Goal: Task Accomplishment & Management: Use online tool/utility

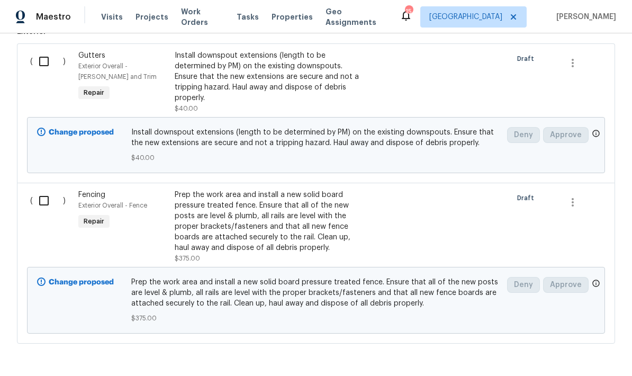
scroll to position [732, 0]
click at [44, 190] on input "checkbox" at bounding box center [48, 201] width 30 height 22
checkbox input "true"
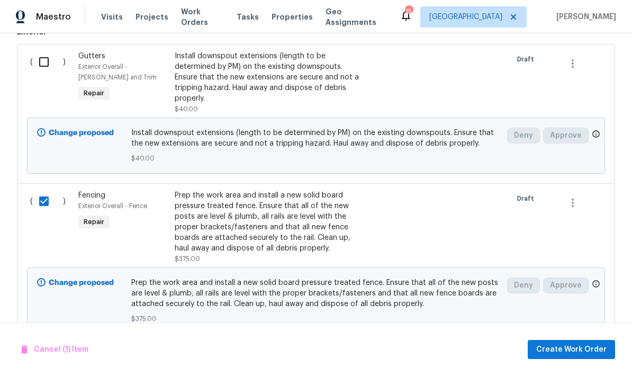
click at [45, 51] on input "checkbox" at bounding box center [48, 62] width 30 height 22
checkbox input "true"
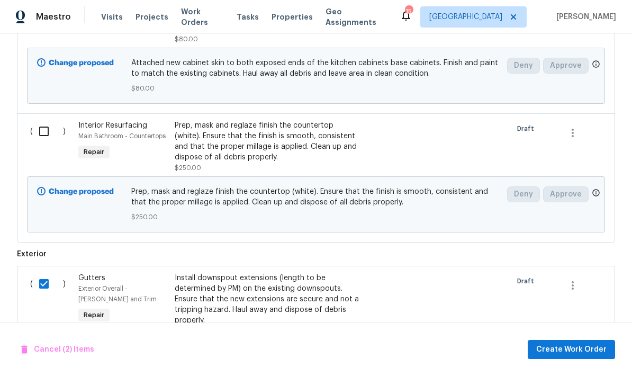
scroll to position [510, 0]
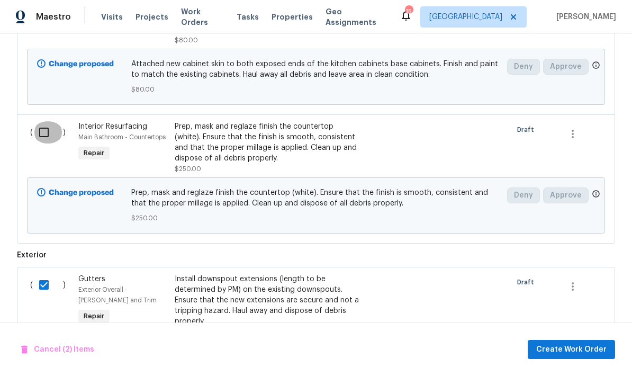
click at [45, 121] on input "checkbox" at bounding box center [48, 132] width 30 height 22
checkbox input "true"
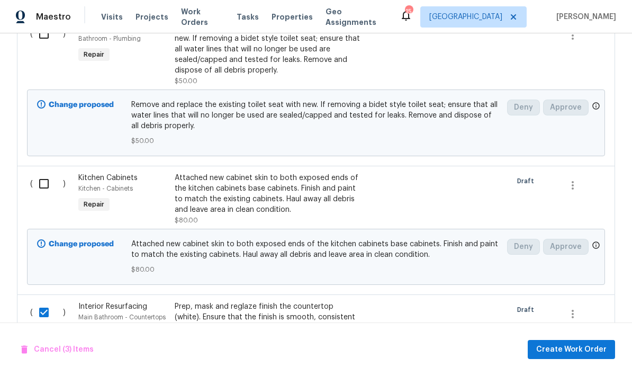
scroll to position [323, 0]
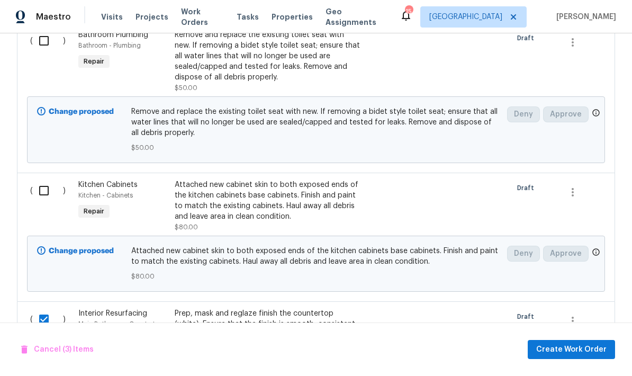
click at [42, 179] on input "checkbox" at bounding box center [48, 190] width 30 height 22
checkbox input "true"
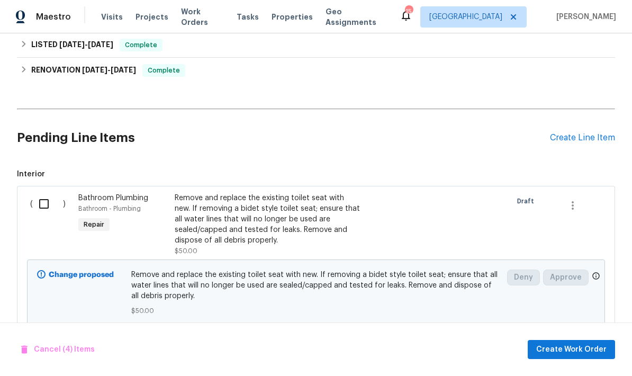
scroll to position [155, 0]
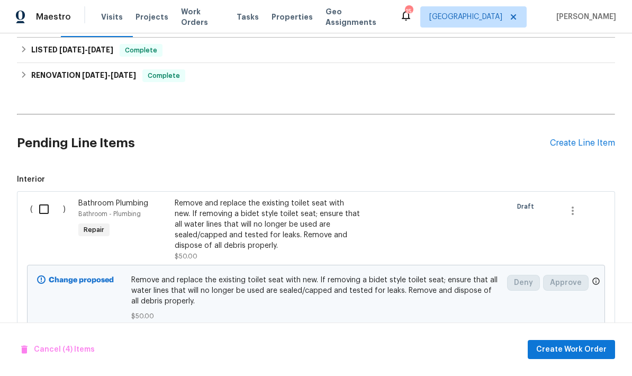
click at [47, 198] on input "checkbox" at bounding box center [48, 209] width 30 height 22
click at [568, 349] on span "Create Work Order" at bounding box center [571, 349] width 70 height 13
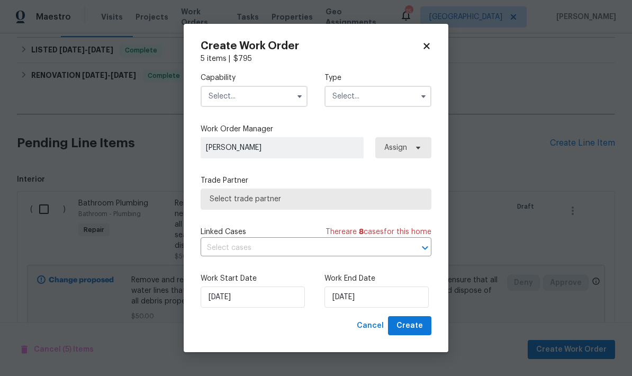
checkbox input "false"
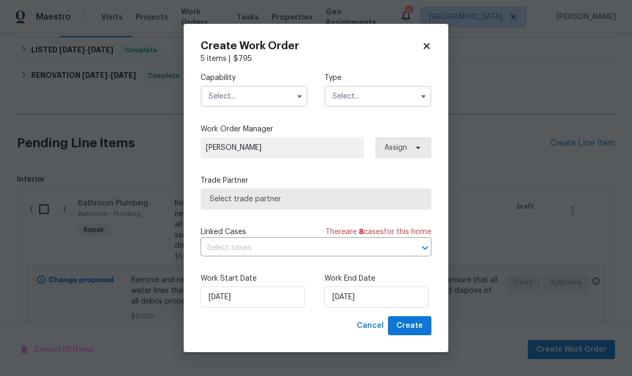
click at [251, 102] on input "text" at bounding box center [254, 96] width 107 height 21
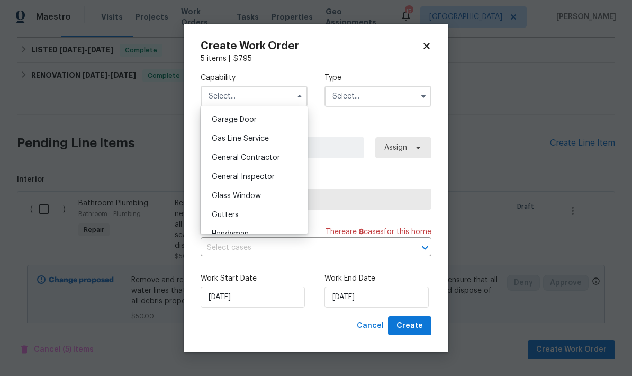
scroll to position [467, 0]
click at [266, 165] on div "General Contractor" at bounding box center [254, 157] width 102 height 19
type input "General Contractor"
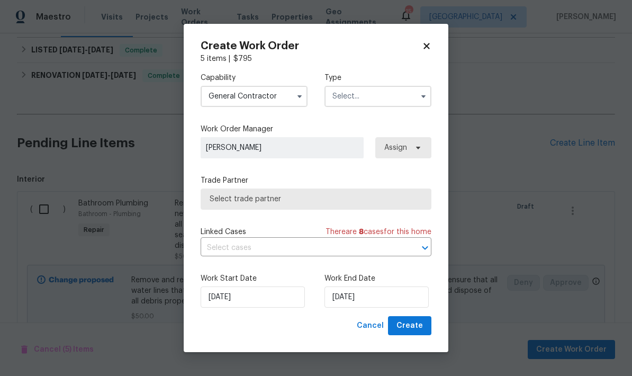
click at [341, 106] on input "text" at bounding box center [377, 96] width 107 height 21
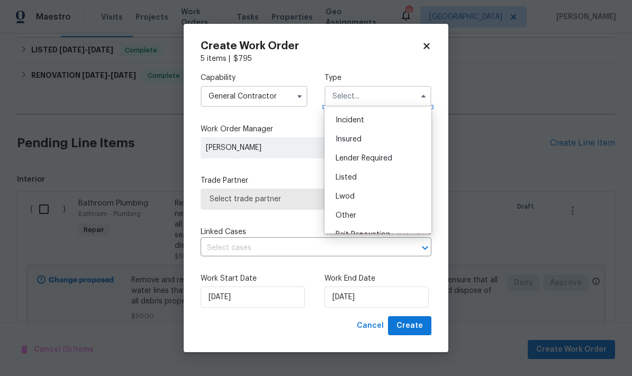
scroll to position [41, 0]
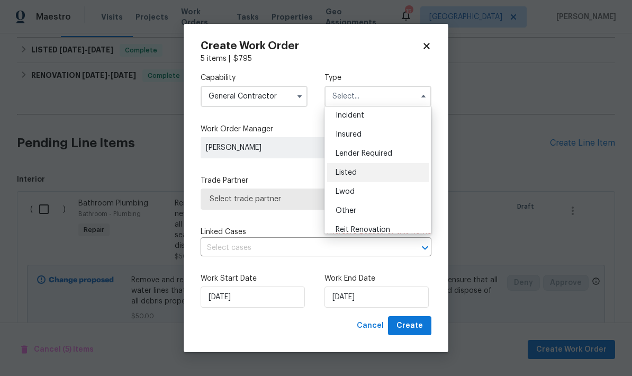
click at [355, 170] on span "Listed" at bounding box center [346, 172] width 21 height 7
type input "Listed"
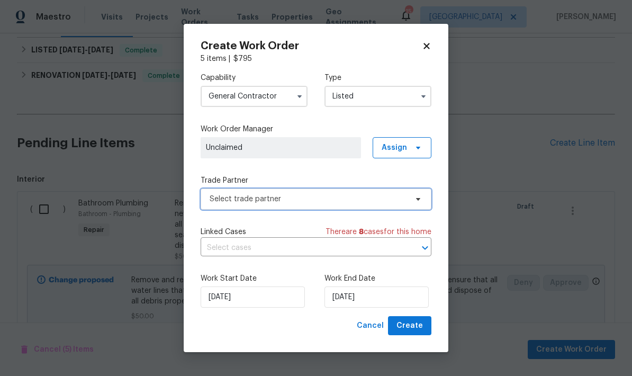
click at [287, 192] on span "Select trade partner" at bounding box center [316, 198] width 231 height 21
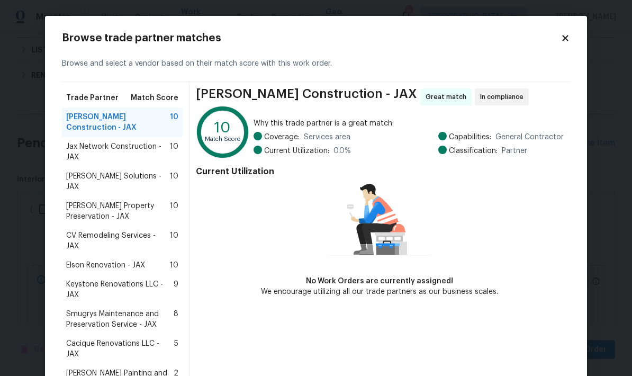
click at [129, 279] on span "Keystone Renovations LLC - JAX" at bounding box center [119, 289] width 107 height 21
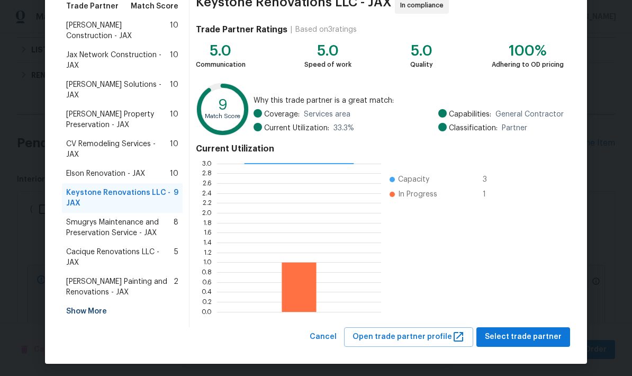
scroll to position [91, 0]
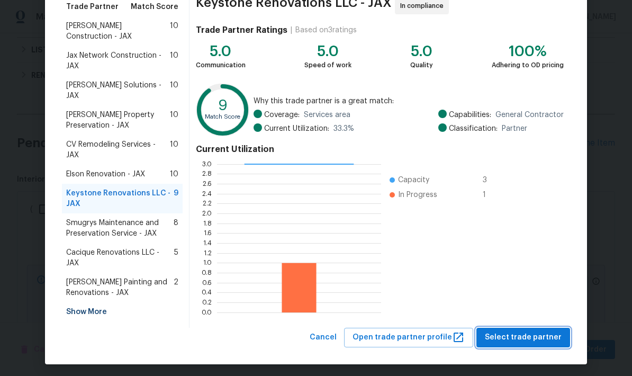
click at [540, 336] on span "Select trade partner" at bounding box center [523, 337] width 77 height 13
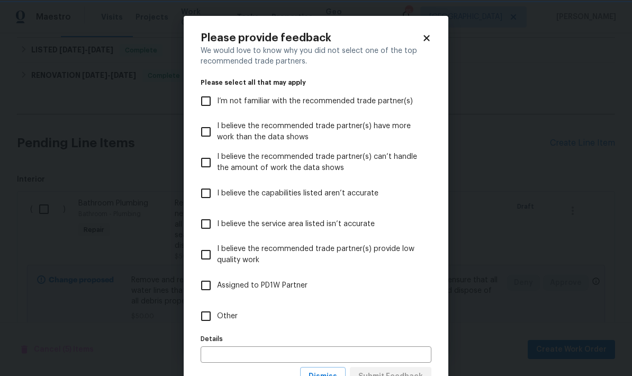
scroll to position [0, 0]
click at [209, 317] on input "Other" at bounding box center [206, 316] width 22 height 22
checkbox input "true"
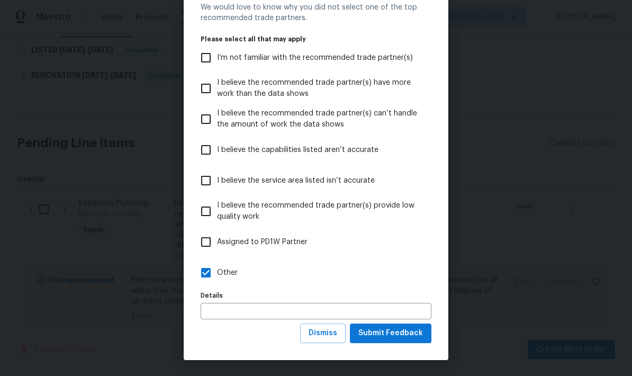
scroll to position [44, 0]
click at [401, 333] on span "Submit Feedback" at bounding box center [390, 333] width 65 height 13
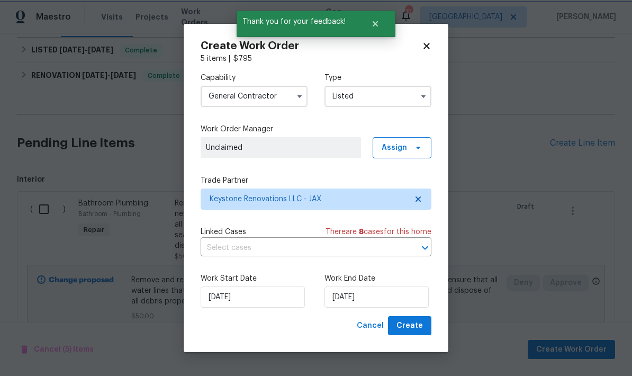
scroll to position [0, 0]
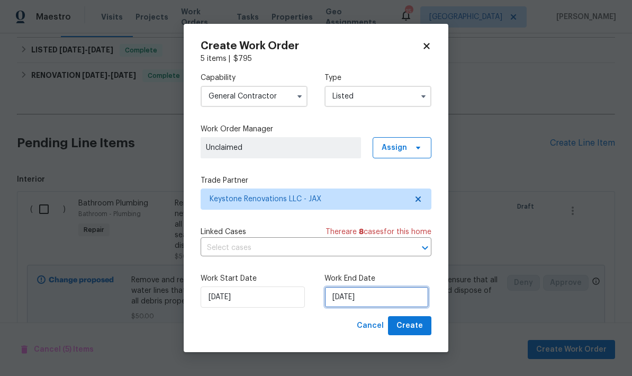
click at [370, 297] on input "[DATE]" at bounding box center [376, 296] width 104 height 21
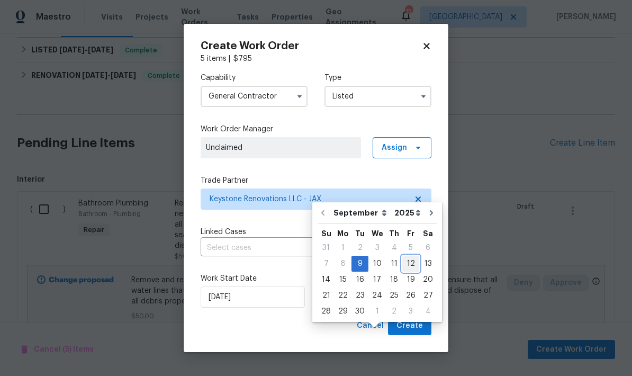
click at [409, 256] on div "12" at bounding box center [410, 263] width 17 height 15
type input "[DATE]"
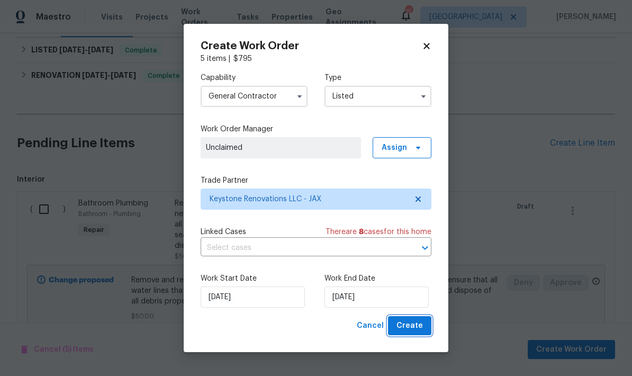
click at [415, 324] on span "Create" at bounding box center [409, 325] width 26 height 13
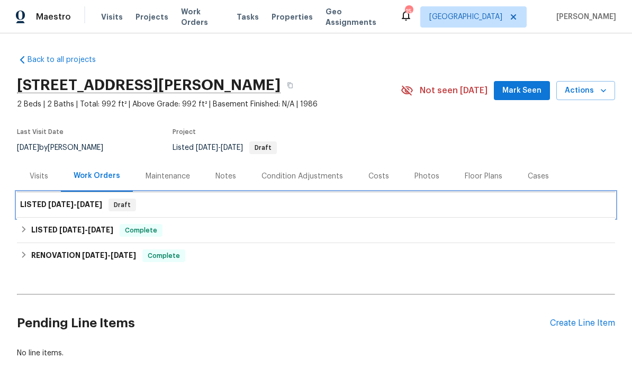
click at [280, 192] on div "LISTED 9/9/25 - 9/12/25 Draft" at bounding box center [316, 204] width 598 height 25
click at [147, 198] on div "LISTED 9/9/25 - 9/12/25 Draft" at bounding box center [316, 204] width 592 height 13
click at [198, 192] on div "LISTED 9/9/25 - 9/12/25 Draft" at bounding box center [316, 204] width 598 height 25
click at [59, 201] on span "[DATE]" at bounding box center [60, 204] width 25 height 7
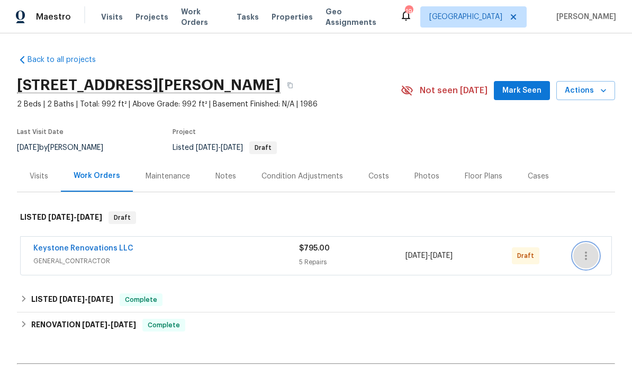
click at [584, 258] on icon "button" at bounding box center [585, 255] width 13 height 13
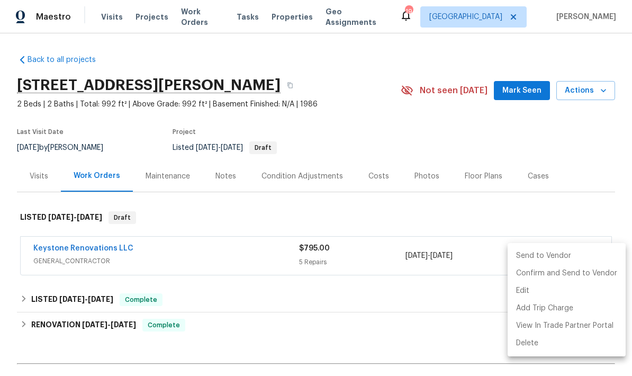
click at [565, 253] on li "Send to Vendor" at bounding box center [566, 255] width 118 height 17
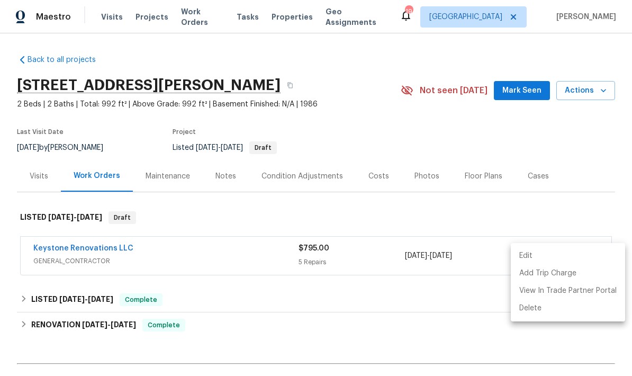
click at [111, 250] on div at bounding box center [316, 188] width 632 height 376
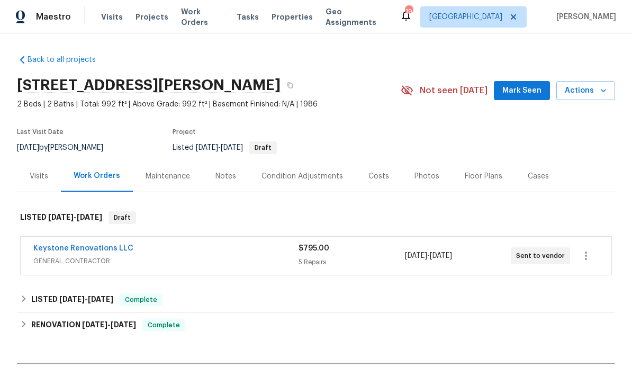
click at [202, 255] on div "Keystone Renovations LLC" at bounding box center [165, 249] width 265 height 13
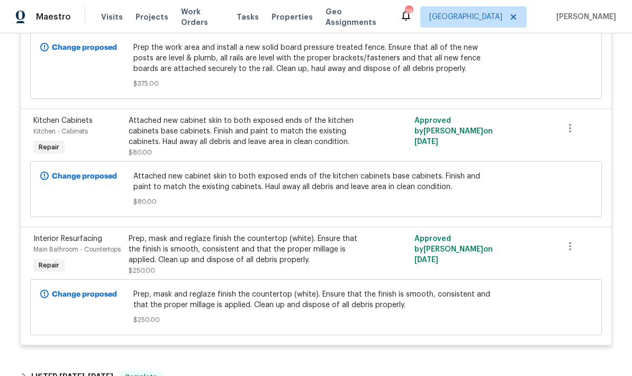
scroll to position [613, 0]
